Goal: Task Accomplishment & Management: Use online tool/utility

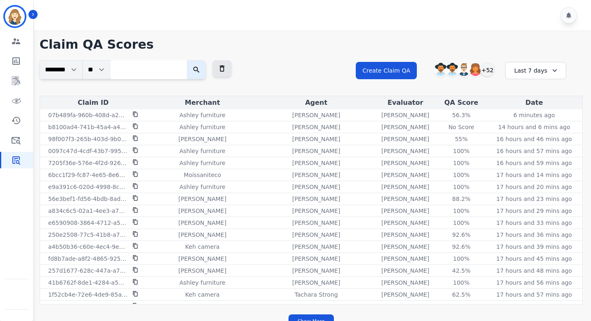
click at [542, 72] on div "Last 7 days" at bounding box center [535, 70] width 61 height 17
click at [541, 132] on li "Last 14 days" at bounding box center [540, 131] width 41 height 8
click at [488, 68] on div "+61" at bounding box center [487, 70] width 14 height 14
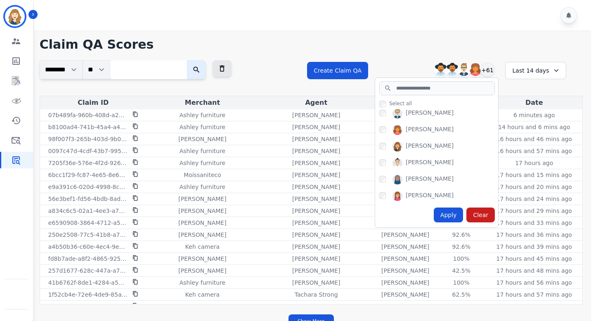
scroll to position [77, 0]
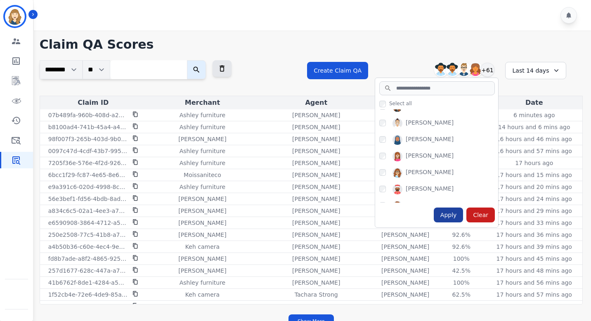
click at [448, 214] on div "Apply" at bounding box center [449, 214] width 30 height 15
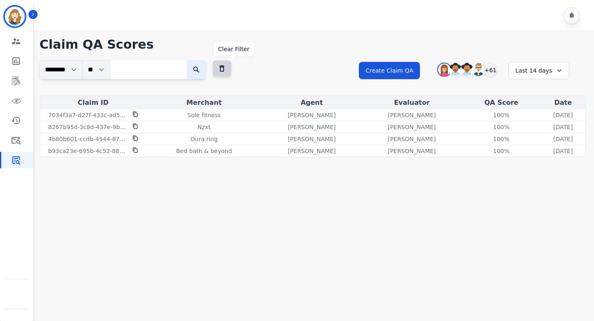
click at [224, 66] on icon at bounding box center [221, 69] width 5 height 6
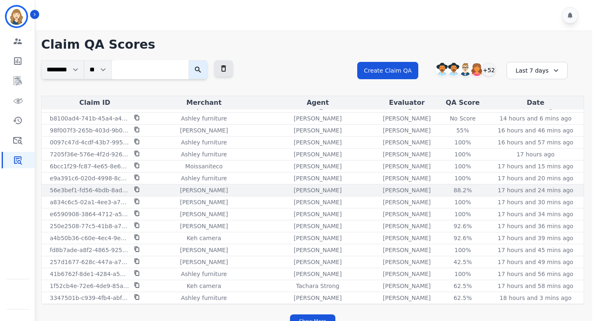
scroll to position [0, 0]
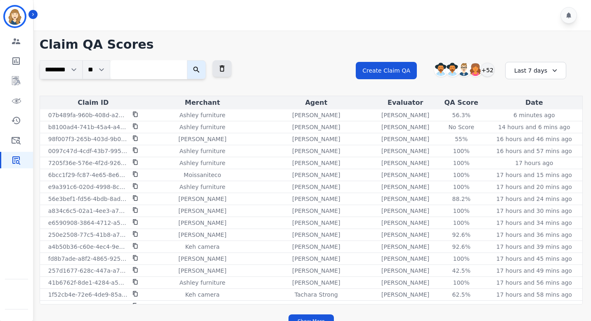
click at [528, 71] on div "Last 7 days" at bounding box center [535, 70] width 61 height 17
click at [530, 102] on li "[DATE]" at bounding box center [540, 101] width 41 height 8
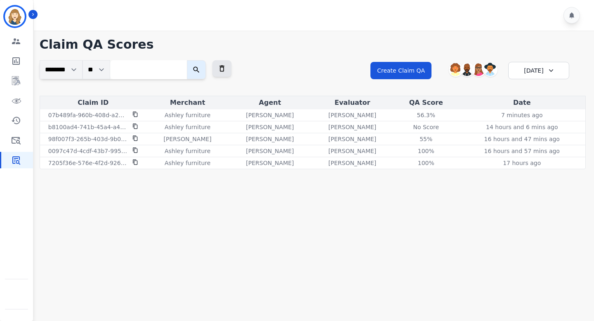
click at [538, 70] on div "[DATE]" at bounding box center [538, 70] width 61 height 17
click at [533, 111] on li "[DATE]" at bounding box center [543, 111] width 41 height 8
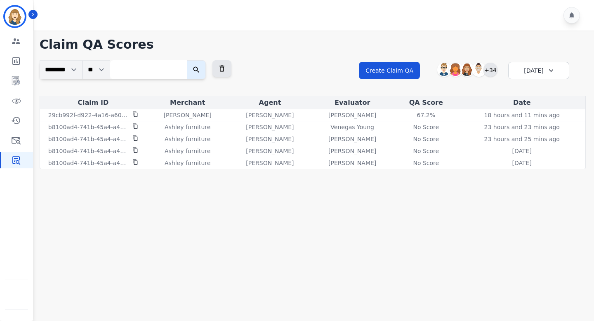
click at [490, 68] on div "+34" at bounding box center [490, 70] width 14 height 14
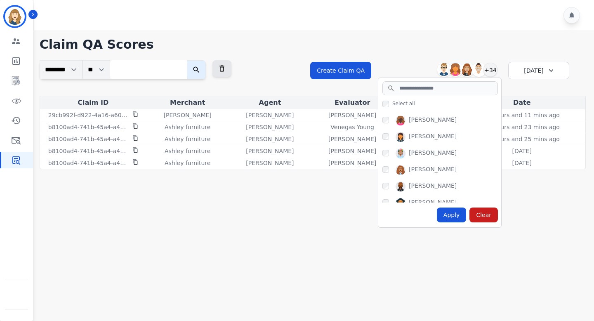
scroll to position [534, 0]
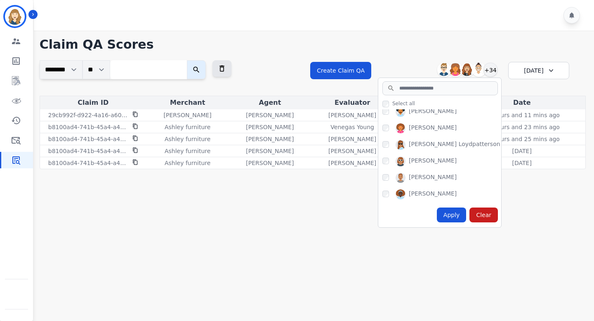
click at [393, 25] on div at bounding box center [315, 15] width 563 height 31
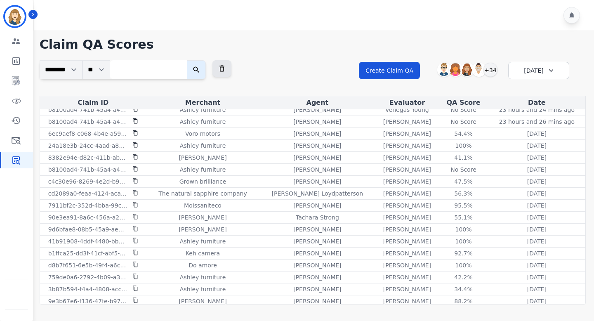
scroll to position [786, 0]
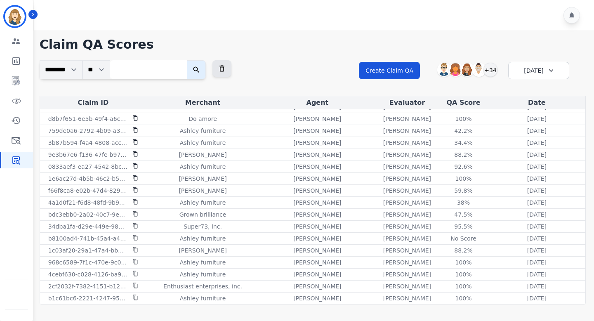
click at [534, 78] on div "[DATE]" at bounding box center [538, 70] width 61 height 17
click at [536, 104] on li "[DATE]" at bounding box center [543, 101] width 41 height 8
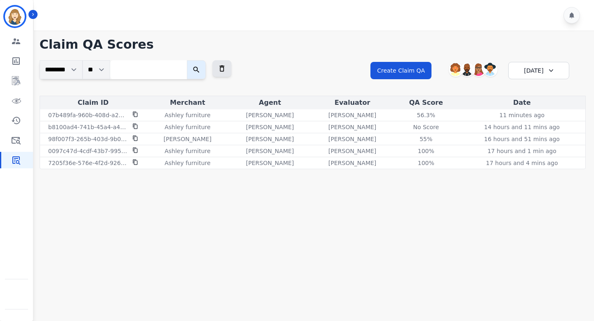
click at [533, 73] on div "[DATE]" at bounding box center [538, 70] width 61 height 17
click at [532, 120] on li "Last 7 days" at bounding box center [543, 121] width 41 height 8
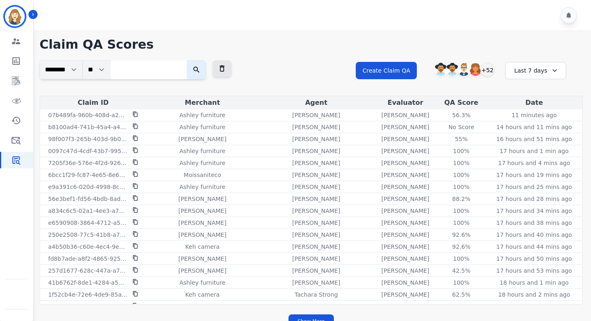
click at [535, 72] on div "Last 7 days" at bounding box center [535, 70] width 61 height 17
click at [532, 110] on li "[DATE]" at bounding box center [540, 111] width 41 height 8
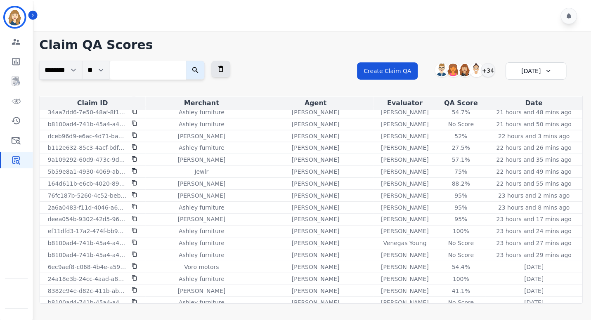
scroll to position [576, 0]
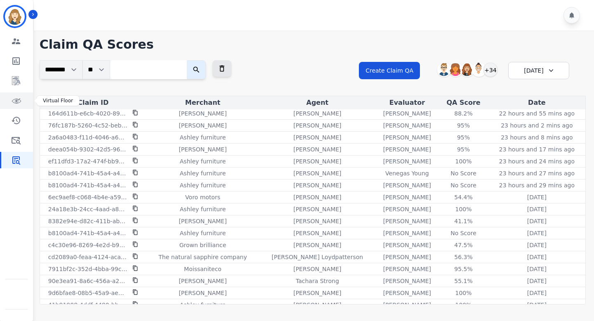
click at [19, 97] on icon "Sidebar" at bounding box center [16, 101] width 10 height 10
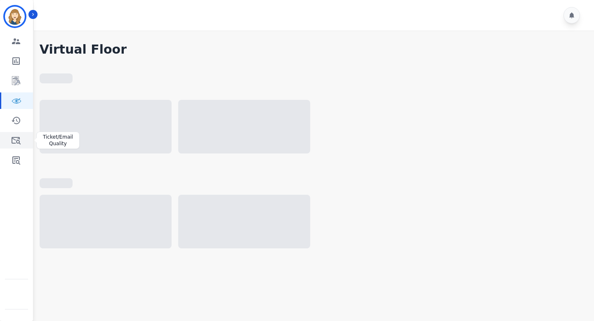
click at [15, 139] on icon "Sidebar" at bounding box center [16, 140] width 10 height 10
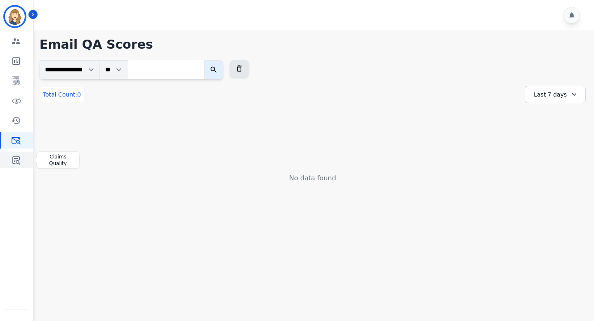
click at [23, 160] on link "Sidebar" at bounding box center [17, 160] width 32 height 17
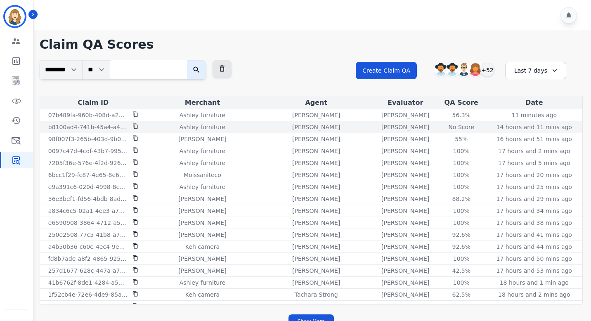
scroll to position [2, 0]
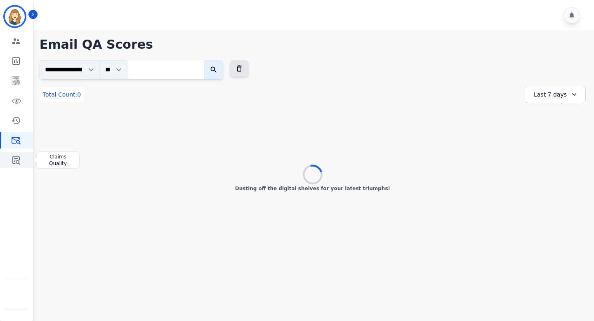
click at [13, 161] on icon "Sidebar" at bounding box center [16, 160] width 10 height 10
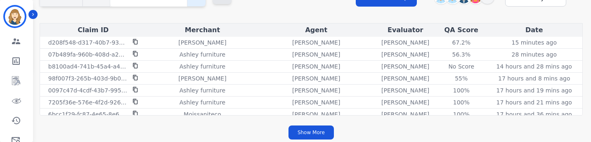
scroll to position [36, 0]
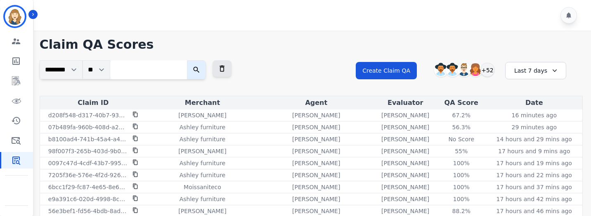
scroll to position [19, 0]
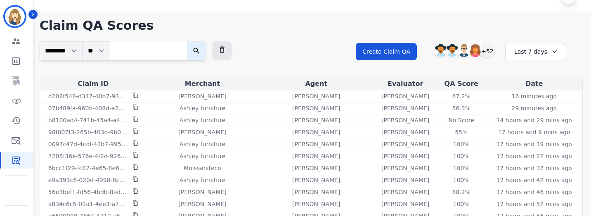
click at [540, 50] on div "Last 7 days" at bounding box center [535, 51] width 61 height 17
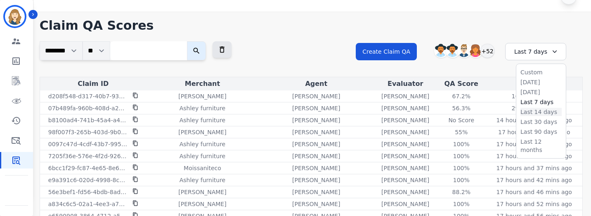
click at [535, 108] on li "Last 14 days" at bounding box center [540, 112] width 41 height 8
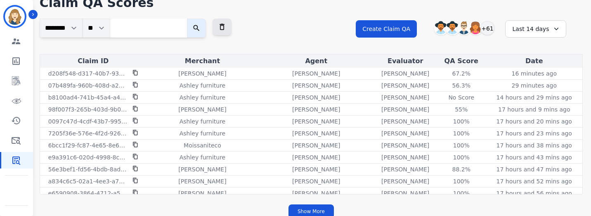
scroll to position [38, 0]
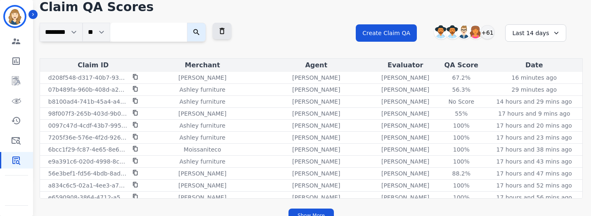
click at [525, 27] on div "Last 14 days" at bounding box center [535, 32] width 61 height 17
click at [527, 62] on li "[DATE]" at bounding box center [540, 63] width 41 height 8
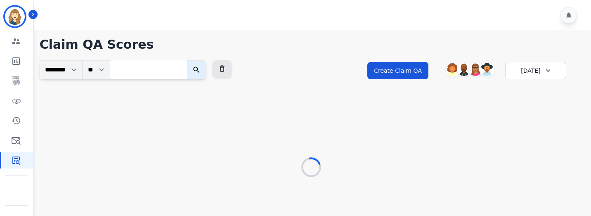
scroll to position [0, 0]
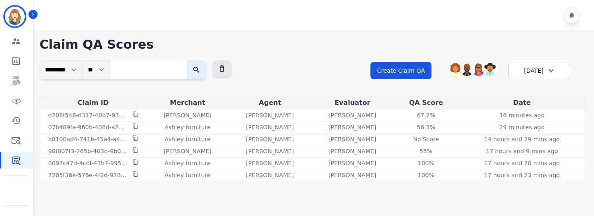
click at [534, 72] on div "[DATE]" at bounding box center [538, 70] width 61 height 17
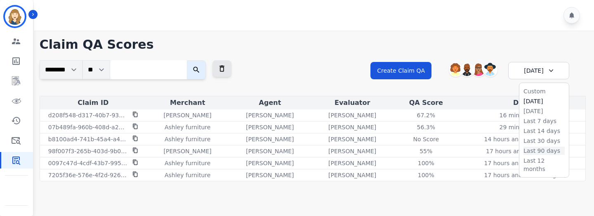
click at [535, 141] on li "Last 90 days" at bounding box center [543, 150] width 41 height 8
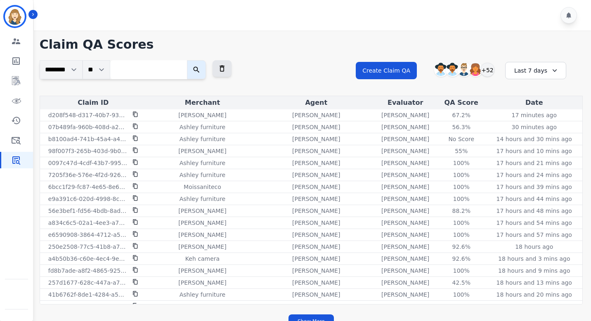
click at [532, 67] on div "Last 7 days" at bounding box center [535, 70] width 61 height 17
click at [535, 100] on li "[DATE]" at bounding box center [540, 101] width 41 height 8
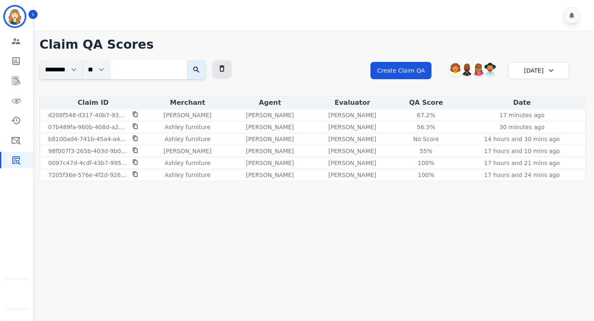
click at [528, 64] on div "[DATE]" at bounding box center [538, 70] width 61 height 17
click at [533, 119] on li "Last 7 days" at bounding box center [543, 121] width 41 height 8
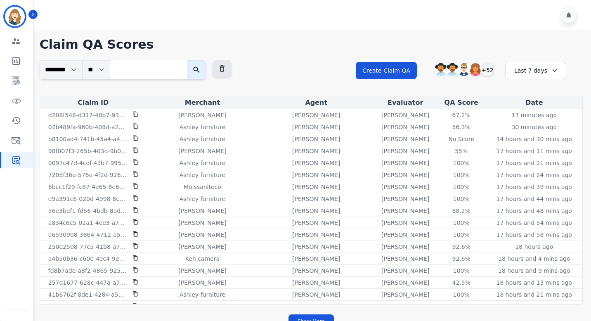
click at [539, 72] on div "Last 7 days" at bounding box center [535, 70] width 61 height 17
click at [534, 109] on li "Yesterday" at bounding box center [540, 111] width 41 height 8
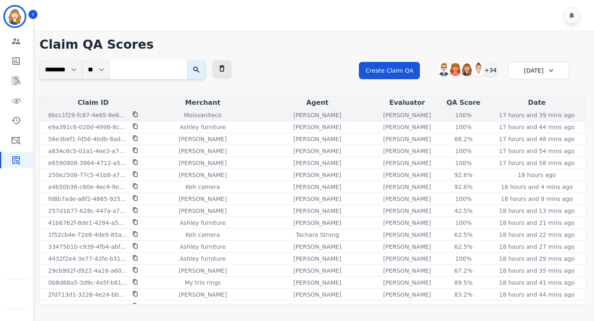
click at [136, 115] on icon at bounding box center [135, 114] width 6 height 6
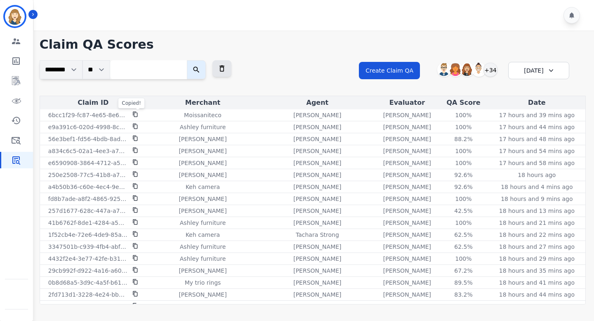
click at [135, 71] on input "search" at bounding box center [148, 69] width 77 height 19
paste input "**********"
type input "**********"
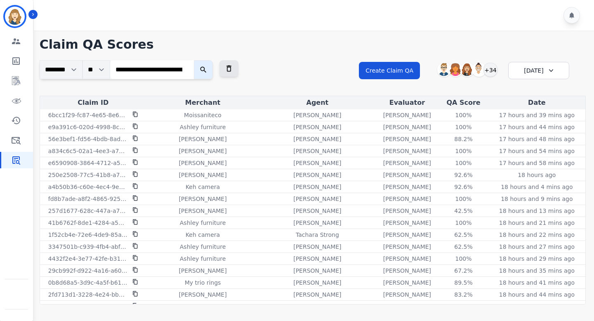
click at [207, 69] on icon "submit" at bounding box center [203, 70] width 8 height 8
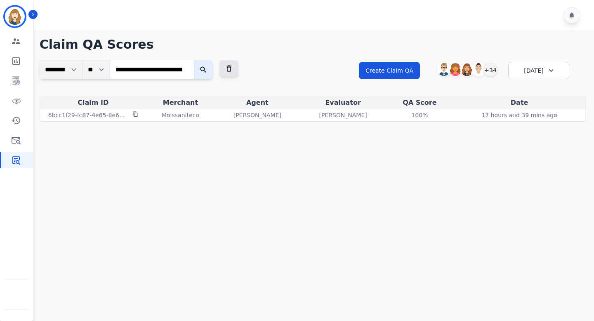
click at [541, 67] on div "Yesterday" at bounding box center [538, 70] width 61 height 17
click at [533, 98] on li "Today" at bounding box center [543, 101] width 41 height 8
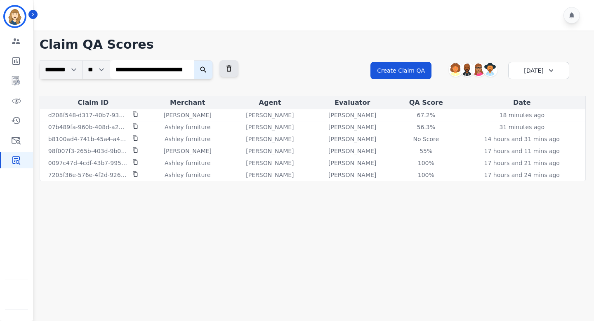
click at [213, 69] on button "submit" at bounding box center [203, 69] width 19 height 19
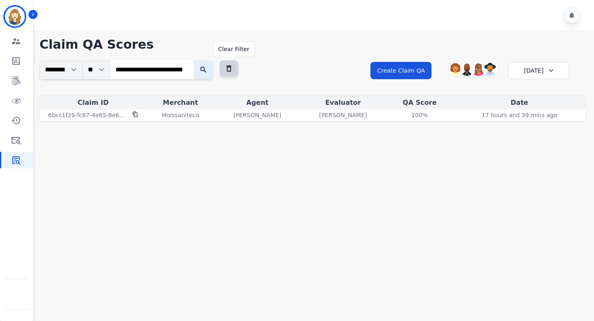
click at [238, 69] on button at bounding box center [228, 68] width 19 height 17
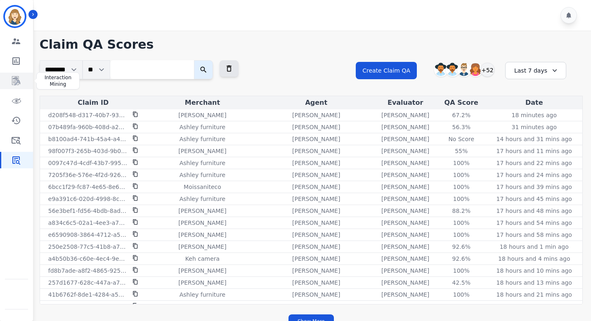
click at [17, 79] on icon "Sidebar" at bounding box center [16, 81] width 10 height 10
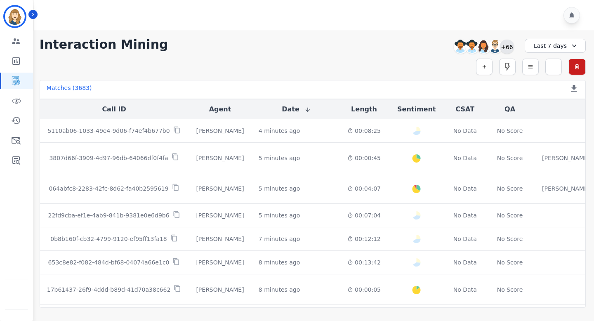
click at [507, 49] on div "+66" at bounding box center [507, 47] width 14 height 14
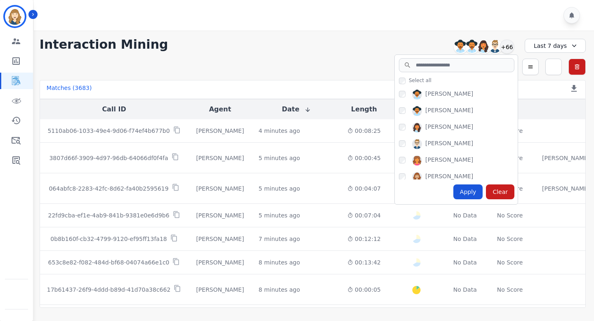
click at [446, 95] on div "Alexis Martinez" at bounding box center [449, 95] width 48 height 10
click at [405, 92] on div "Alexis Martinez" at bounding box center [458, 96] width 119 height 13
click at [465, 197] on div "Apply" at bounding box center [468, 191] width 30 height 15
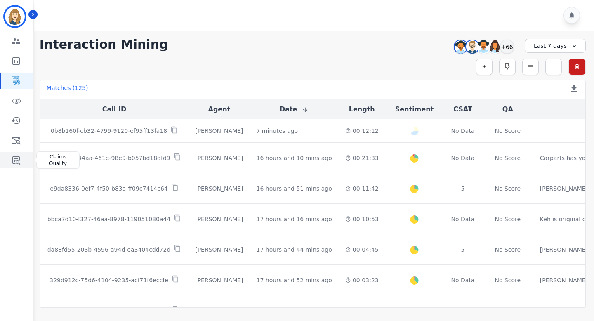
click at [15, 163] on icon "Sidebar" at bounding box center [16, 160] width 10 height 10
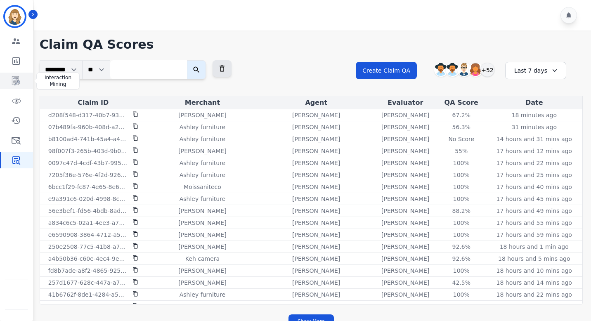
click at [16, 77] on icon "Sidebar" at bounding box center [16, 80] width 8 height 9
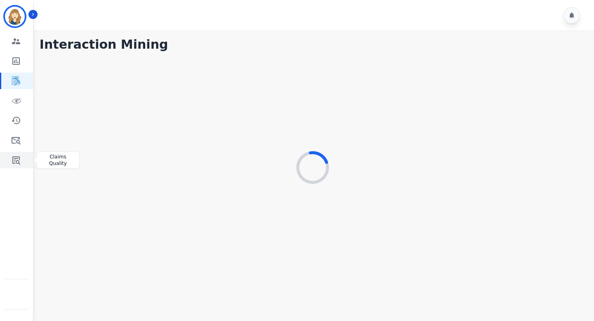
click at [13, 160] on icon "Sidebar" at bounding box center [16, 160] width 10 height 10
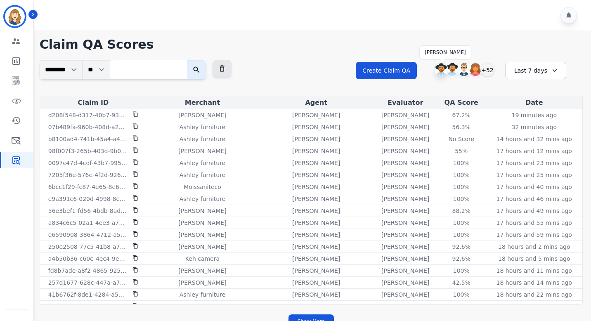
click at [438, 66] on img at bounding box center [440, 69] width 13 height 13
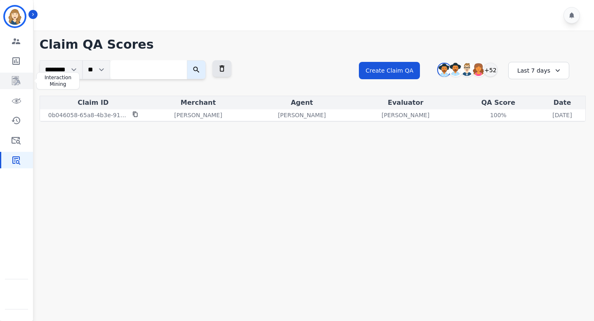
click at [16, 80] on icon "Sidebar" at bounding box center [16, 81] width 10 height 10
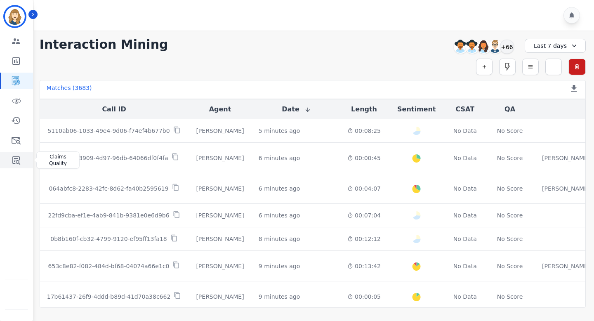
click at [15, 156] on icon "Sidebar" at bounding box center [16, 160] width 10 height 10
click at [17, 159] on icon "Sidebar" at bounding box center [16, 160] width 10 height 10
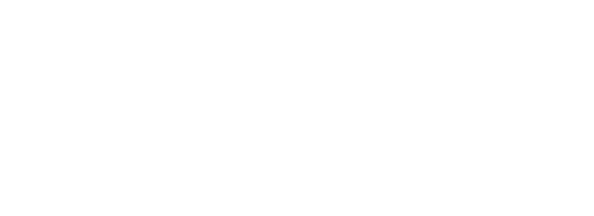
click at [138, 0] on html at bounding box center [297, 0] width 594 height 0
drag, startPoint x: 138, startPoint y: 215, endPoint x: 138, endPoint y: 209, distance: 6.6
click at [138, 0] on html at bounding box center [297, 0] width 594 height 0
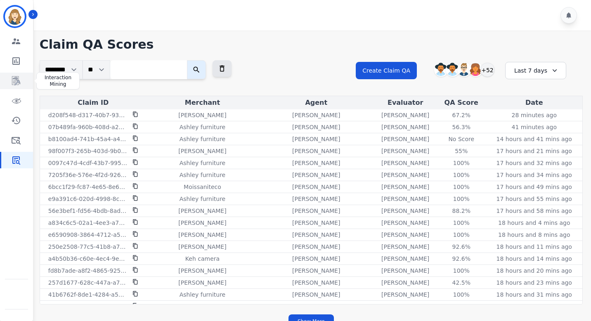
click at [19, 62] on icon "Sidebar" at bounding box center [16, 81] width 10 height 10
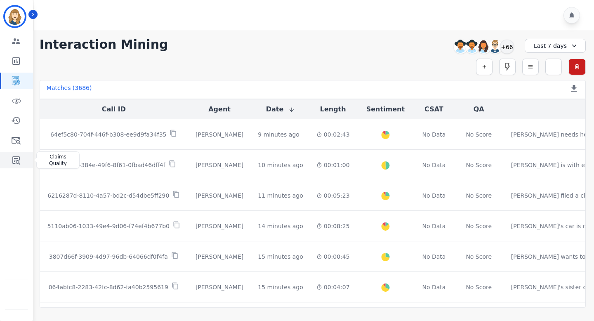
click at [18, 62] on icon "Sidebar" at bounding box center [16, 160] width 10 height 10
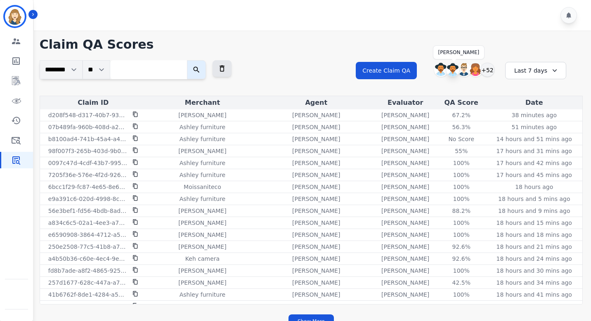
click at [451, 68] on img at bounding box center [452, 69] width 13 height 13
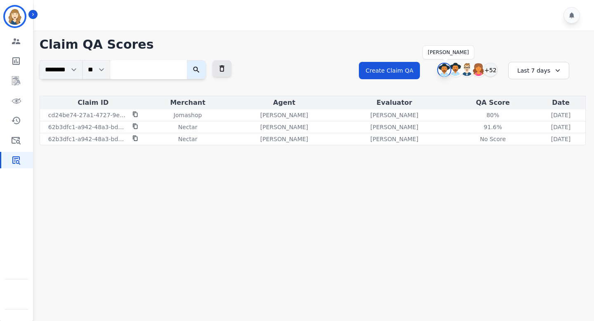
click at [441, 68] on img at bounding box center [444, 70] width 12 height 13
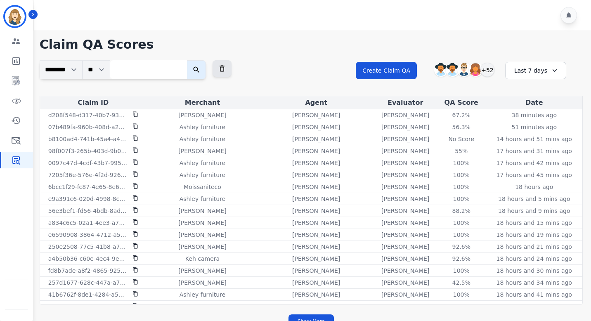
click at [546, 71] on div "Last 7 days" at bounding box center [535, 70] width 61 height 17
click at [533, 109] on li "[DATE]" at bounding box center [540, 111] width 41 height 8
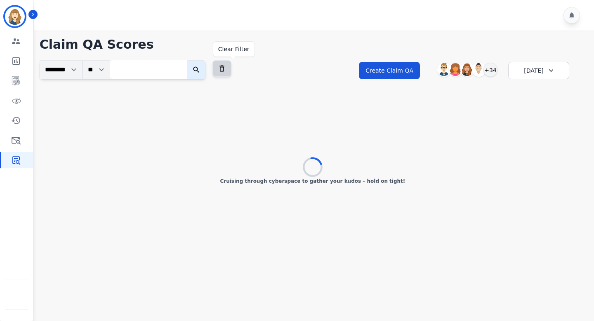
click at [231, 67] on button at bounding box center [221, 68] width 19 height 17
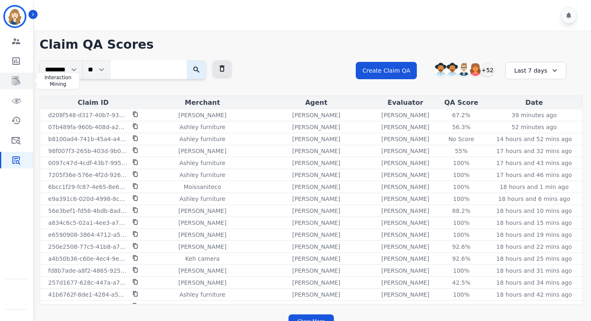
click at [14, 82] on icon "Sidebar" at bounding box center [16, 81] width 10 height 10
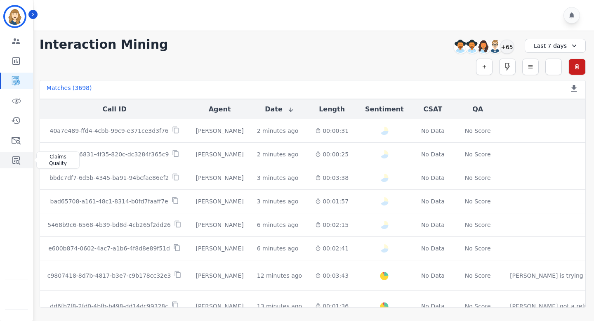
click at [14, 160] on icon "Sidebar" at bounding box center [16, 160] width 8 height 8
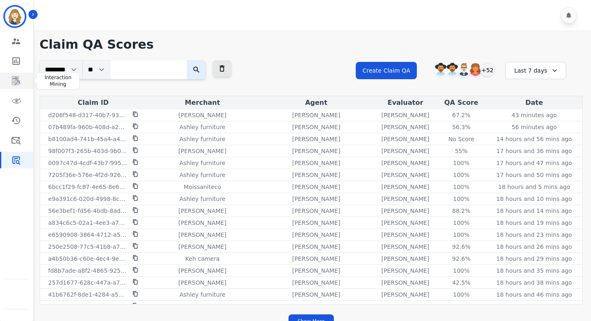
click at [20, 74] on link "Sidebar" at bounding box center [17, 81] width 32 height 17
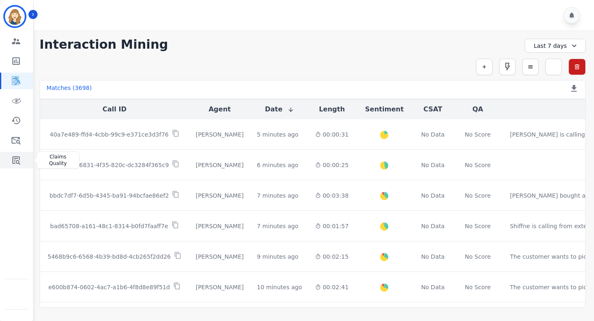
click at [19, 161] on icon "Sidebar" at bounding box center [16, 160] width 8 height 8
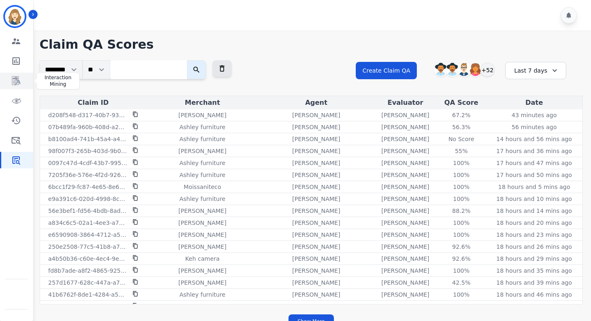
click at [15, 83] on icon "Sidebar" at bounding box center [16, 81] width 10 height 10
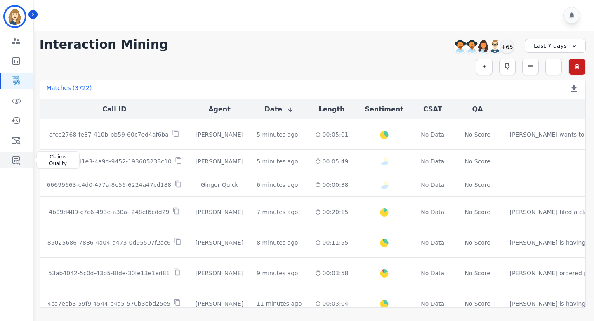
click at [16, 156] on icon "Sidebar" at bounding box center [16, 160] width 10 height 10
click at [19, 158] on icon "Sidebar" at bounding box center [16, 160] width 8 height 8
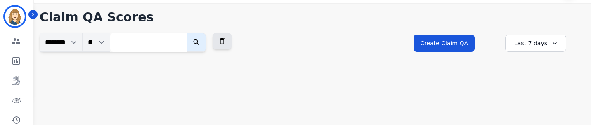
scroll to position [52, 0]
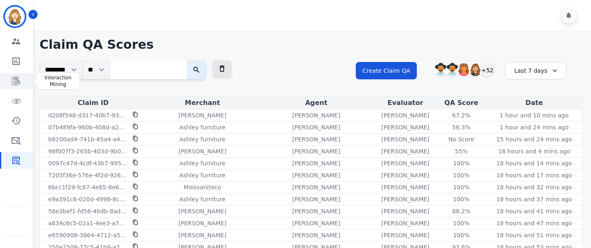
click at [17, 78] on icon "Sidebar" at bounding box center [16, 81] width 7 height 8
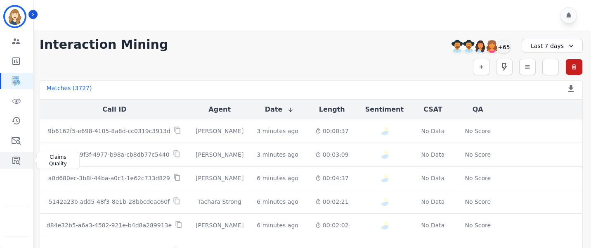
click at [17, 125] on icon "Sidebar" at bounding box center [16, 160] width 10 height 10
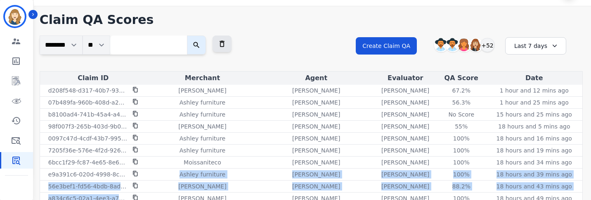
scroll to position [54, 0]
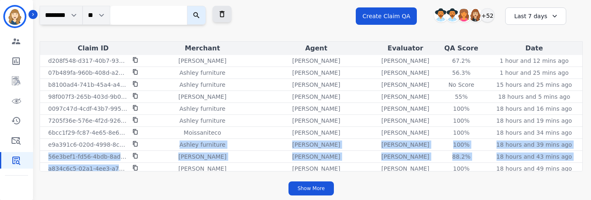
drag, startPoint x: 140, startPoint y: 199, endPoint x: 131, endPoint y: 246, distance: 47.5
click at [131, 200] on html "**********" at bounding box center [295, 73] width 591 height 255
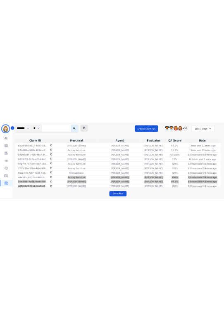
scroll to position [26, 0]
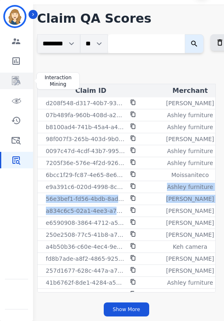
click at [16, 77] on icon "Sidebar" at bounding box center [16, 80] width 8 height 9
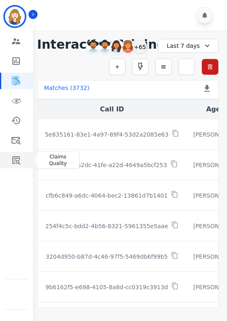
click at [15, 162] on icon "Sidebar" at bounding box center [16, 160] width 10 height 10
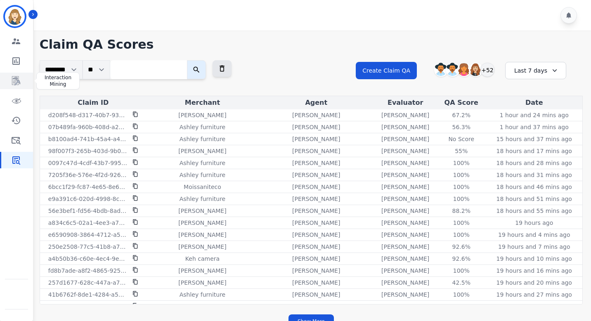
click at [15, 80] on icon "Sidebar" at bounding box center [16, 81] width 10 height 10
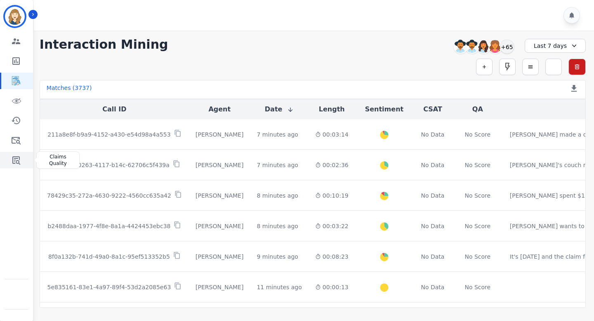
click at [15, 160] on icon "Sidebar" at bounding box center [16, 160] width 8 height 8
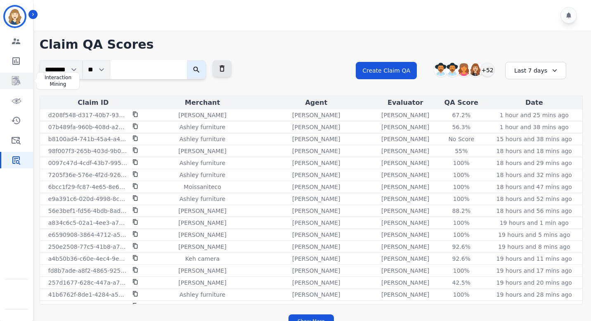
click at [17, 83] on icon "Sidebar" at bounding box center [16, 81] width 7 height 8
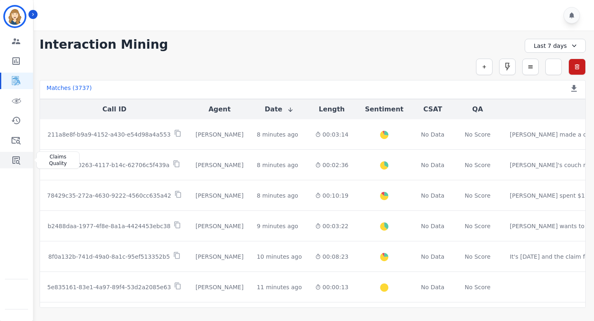
click at [18, 158] on icon "Sidebar" at bounding box center [16, 160] width 8 height 8
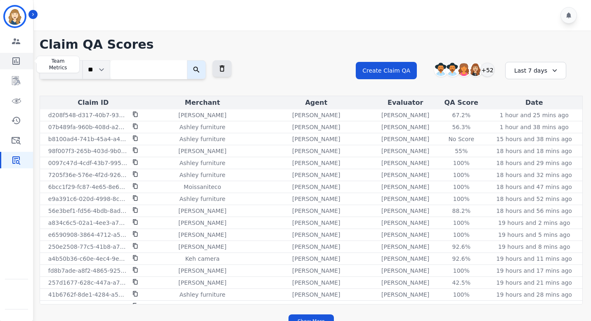
click at [18, 54] on link "Sidebar" at bounding box center [17, 61] width 32 height 17
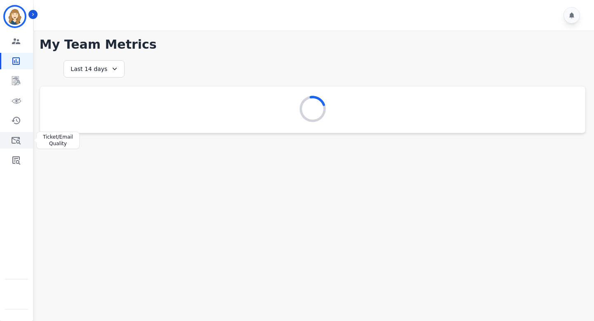
click at [15, 142] on icon "Sidebar" at bounding box center [16, 140] width 10 height 10
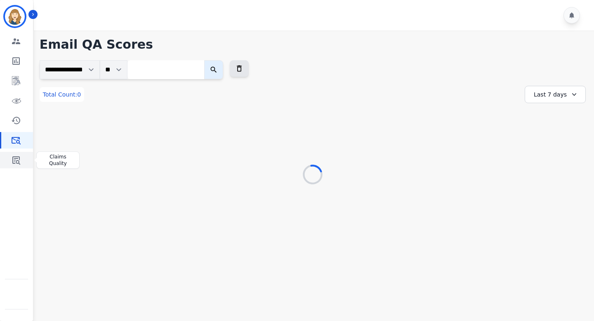
click at [19, 153] on link "Sidebar" at bounding box center [17, 160] width 32 height 17
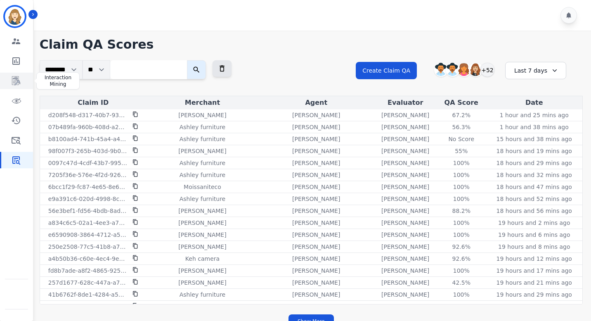
click at [16, 79] on icon "Sidebar" at bounding box center [16, 81] width 10 height 10
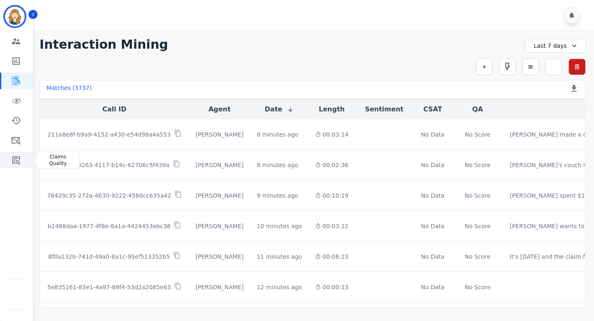
click at [19, 159] on icon "Sidebar" at bounding box center [16, 160] width 8 height 8
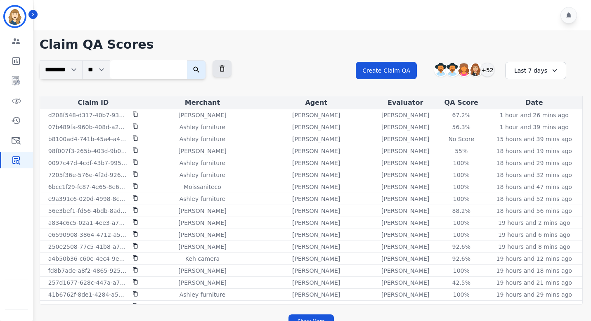
click at [387, 19] on div at bounding box center [313, 15] width 559 height 31
click at [450, 69] on img at bounding box center [452, 69] width 13 height 13
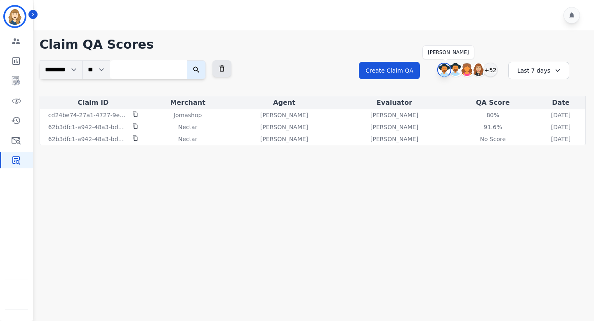
click at [447, 70] on img at bounding box center [444, 70] width 12 height 13
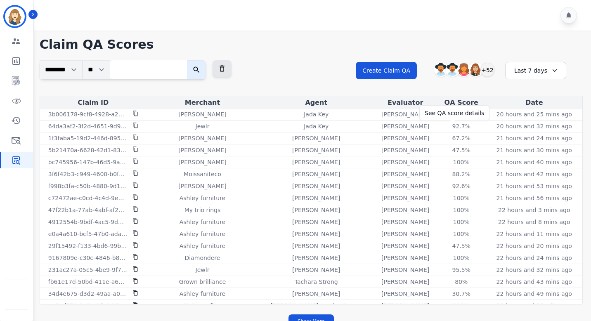
scroll to position [0, 0]
